Goal: Task Accomplishment & Management: Complete application form

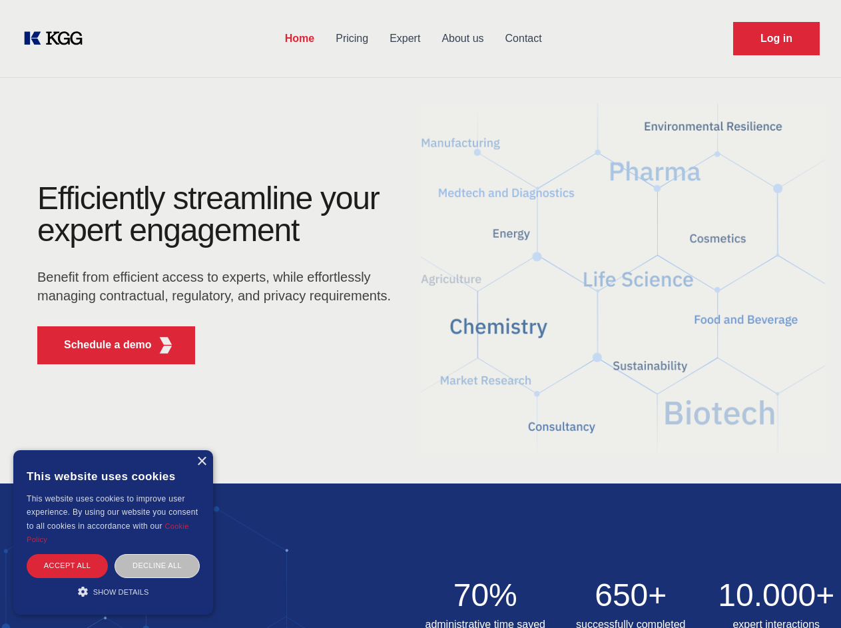
click at [420, 314] on div "Efficiently streamline your expert engagement Benefit from efficient access to …" at bounding box center [218, 278] width 405 height 192
click at [100, 345] on p "Schedule a demo" at bounding box center [108, 345] width 88 height 16
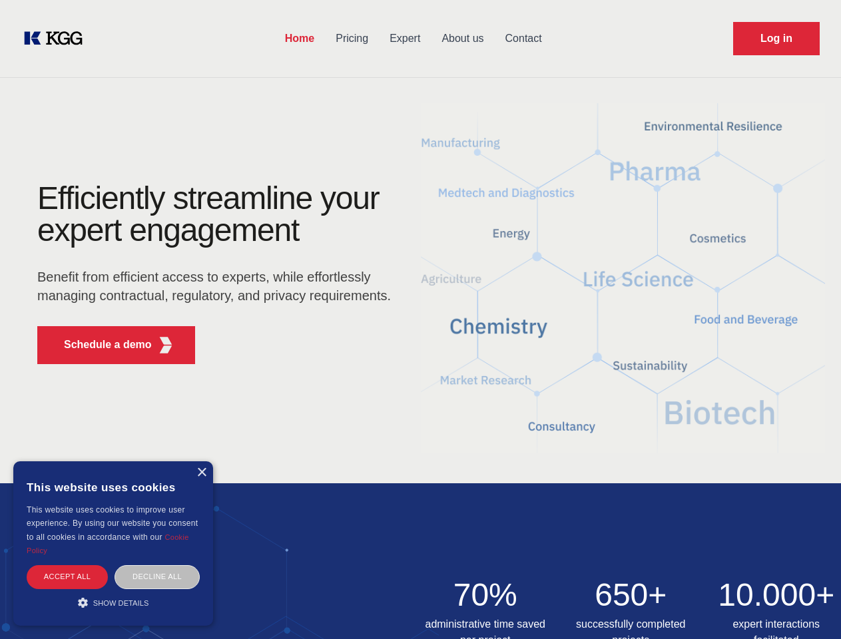
click at [201, 461] on div "× This website uses cookies This website uses cookies to improve user experienc…" at bounding box center [113, 543] width 200 height 164
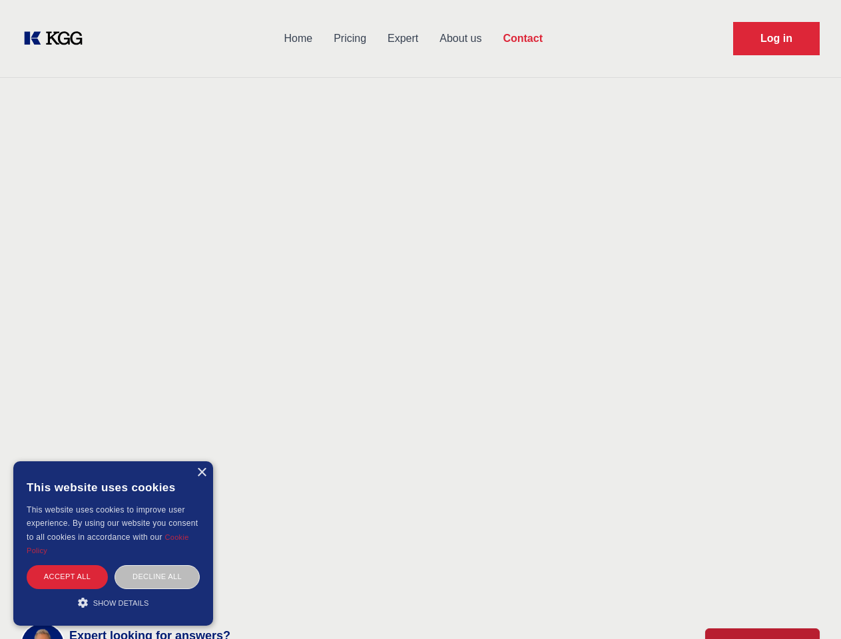
click at [67, 565] on div "Accept all" at bounding box center [67, 576] width 81 height 23
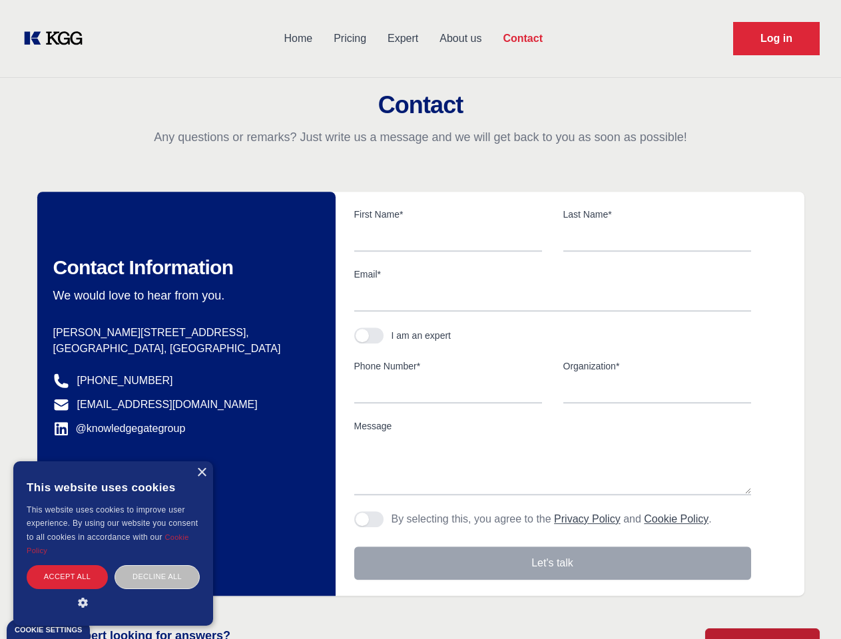
click at [157, 565] on div "Decline all" at bounding box center [157, 576] width 85 height 23
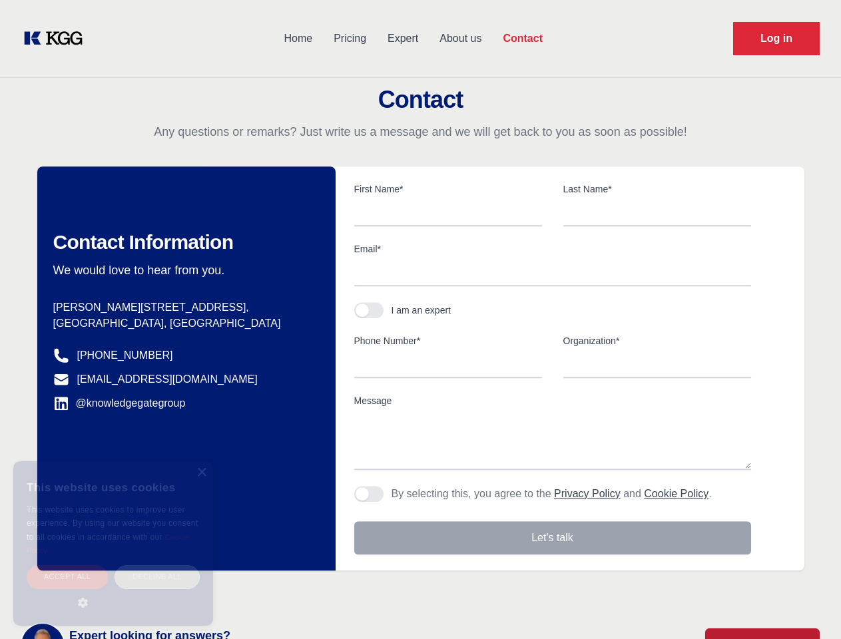
click at [113, 591] on main "Contact Any questions or remarks? Just write us a message and we will get back …" at bounding box center [420, 346] width 841 height 693
